Goal: Task Accomplishment & Management: Manage account settings

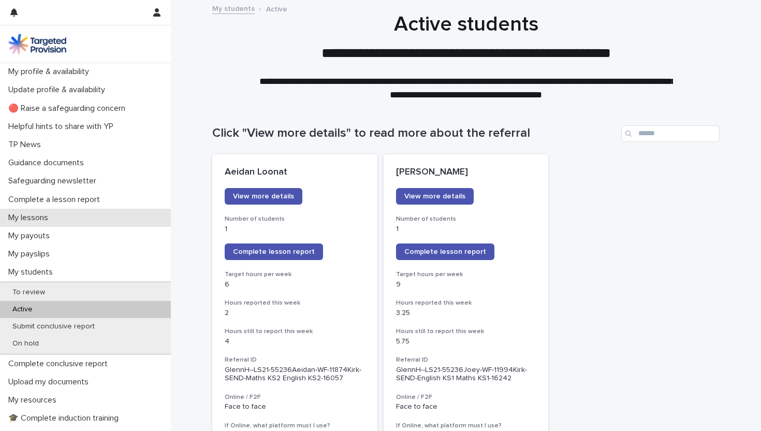
click at [36, 217] on p "My lessons" at bounding box center [30, 218] width 52 height 10
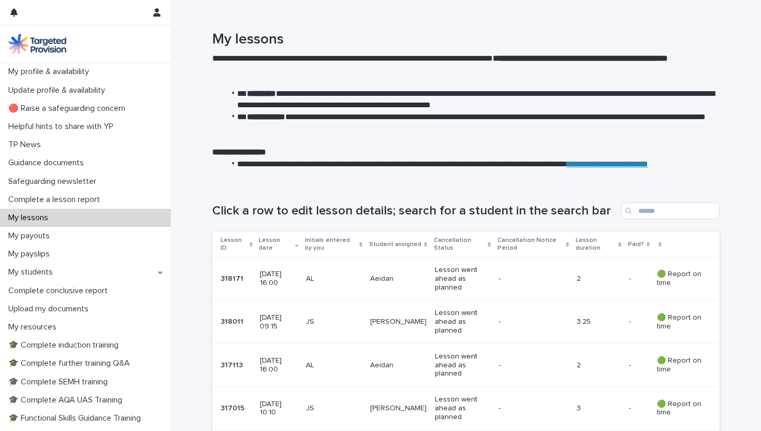
click at [451, 278] on p "Lesson went ahead as planned" at bounding box center [462, 279] width 55 height 26
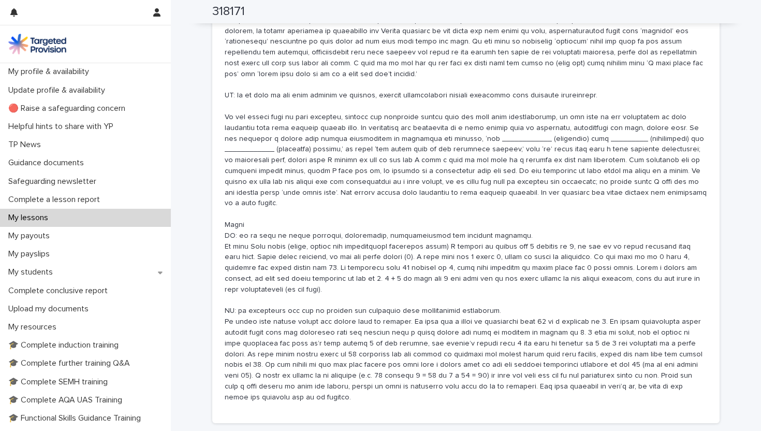
scroll to position [964, 0]
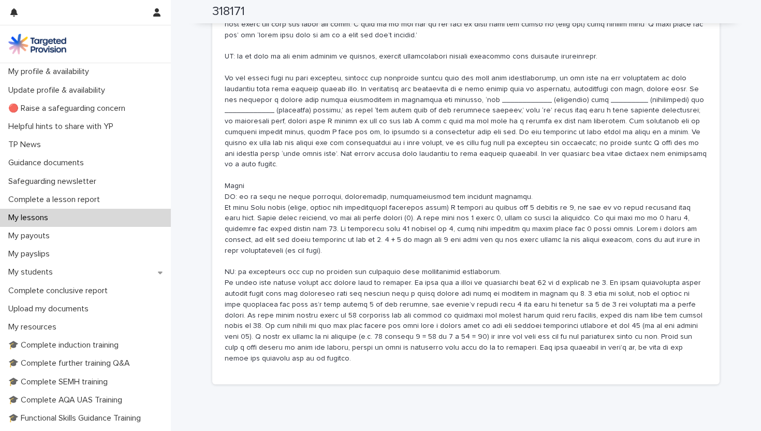
drag, startPoint x: 644, startPoint y: 400, endPoint x: 561, endPoint y: 403, distance: 82.4
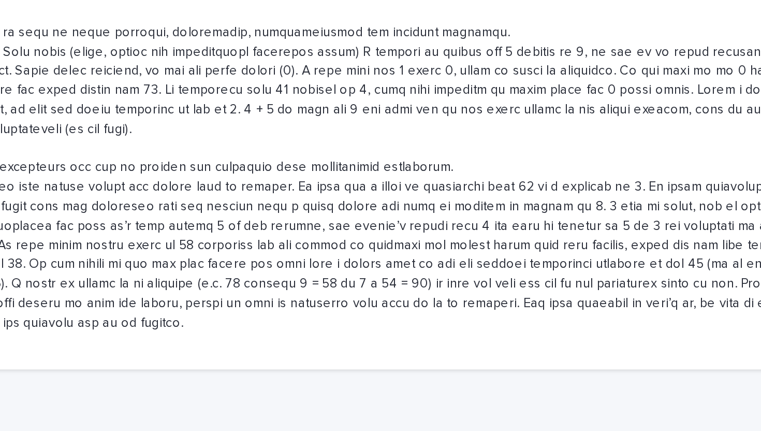
drag, startPoint x: 639, startPoint y: 360, endPoint x: 581, endPoint y: 369, distance: 58.7
click at [587, 328] on div "Lesson outline" at bounding box center [466, 103] width 483 height 537
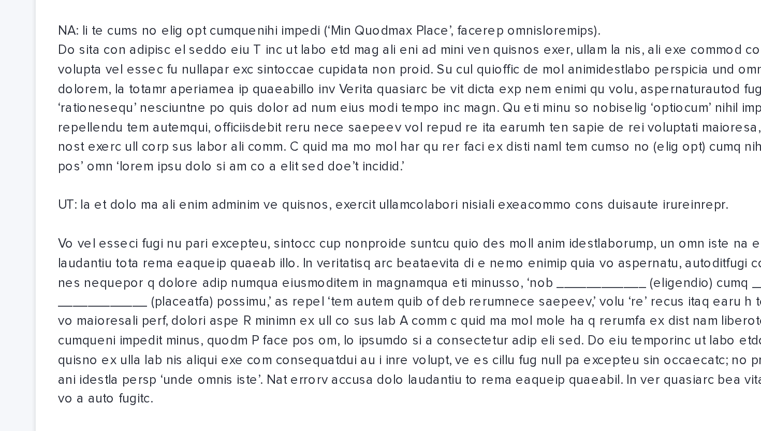
scroll to position [694, 0]
